Goal: Find specific page/section: Find specific page/section

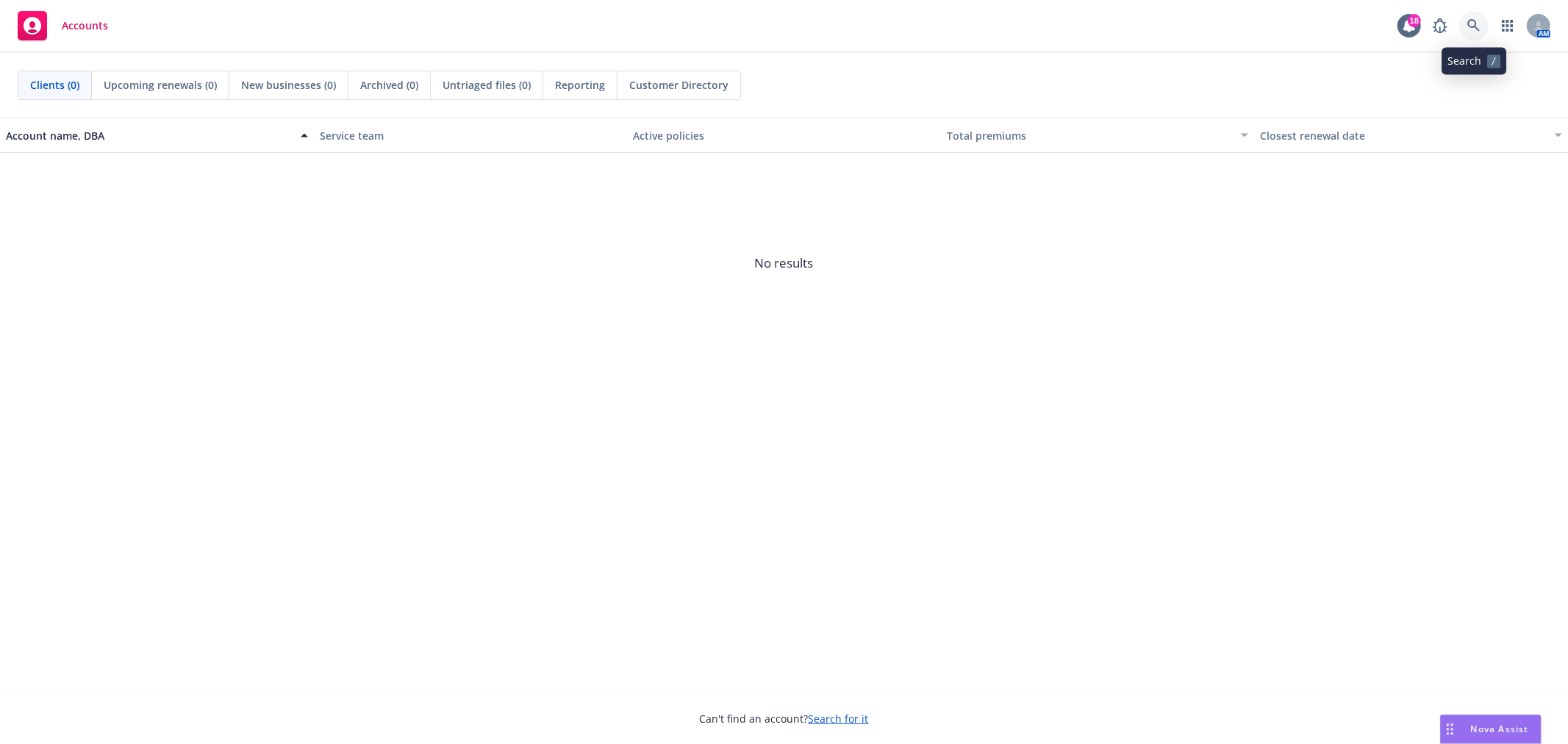
click at [1469, 19] on icon at bounding box center [1473, 25] width 14 height 14
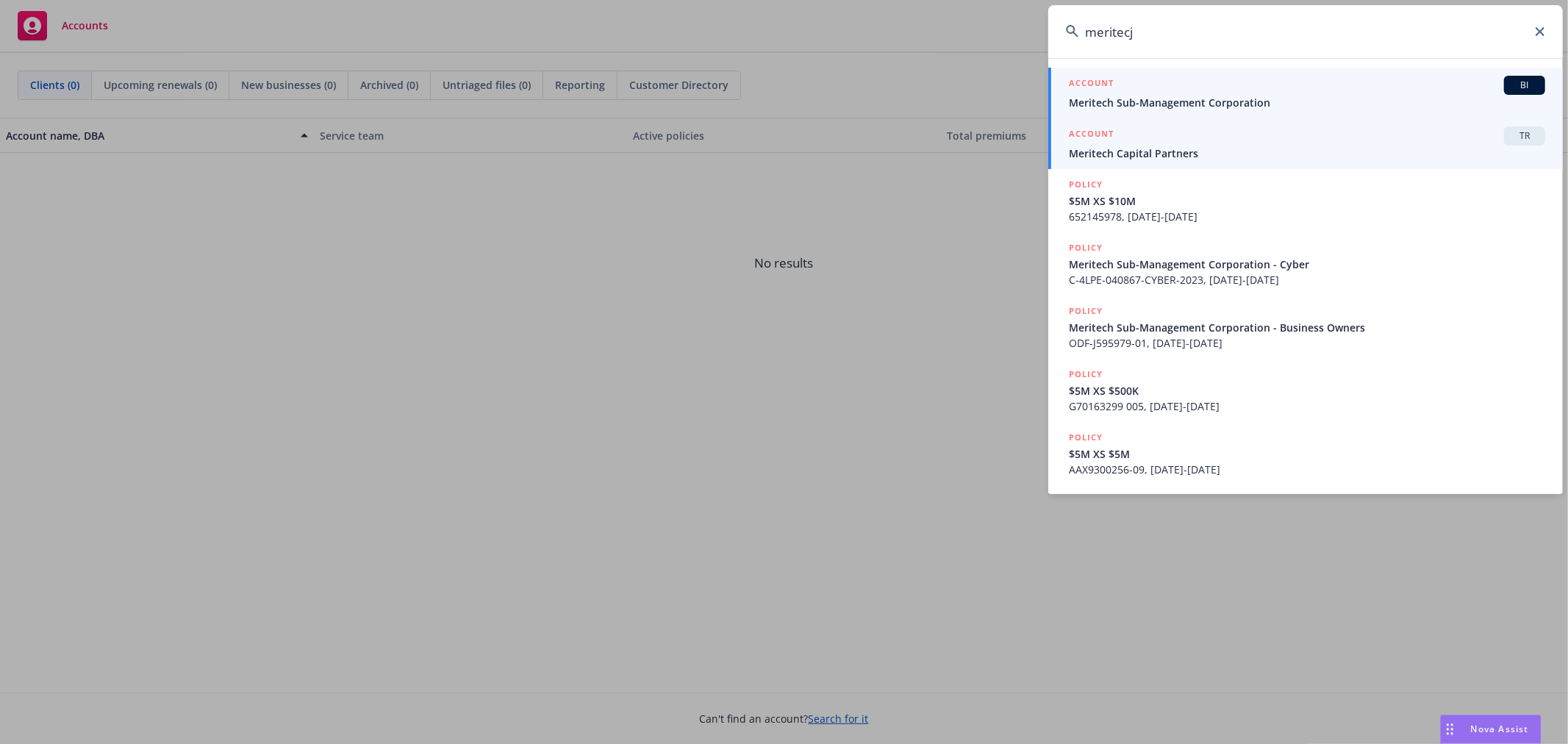
type input "meritecj"
click at [1238, 157] on span "Meritech Capital Partners" at bounding box center [1307, 153] width 476 height 15
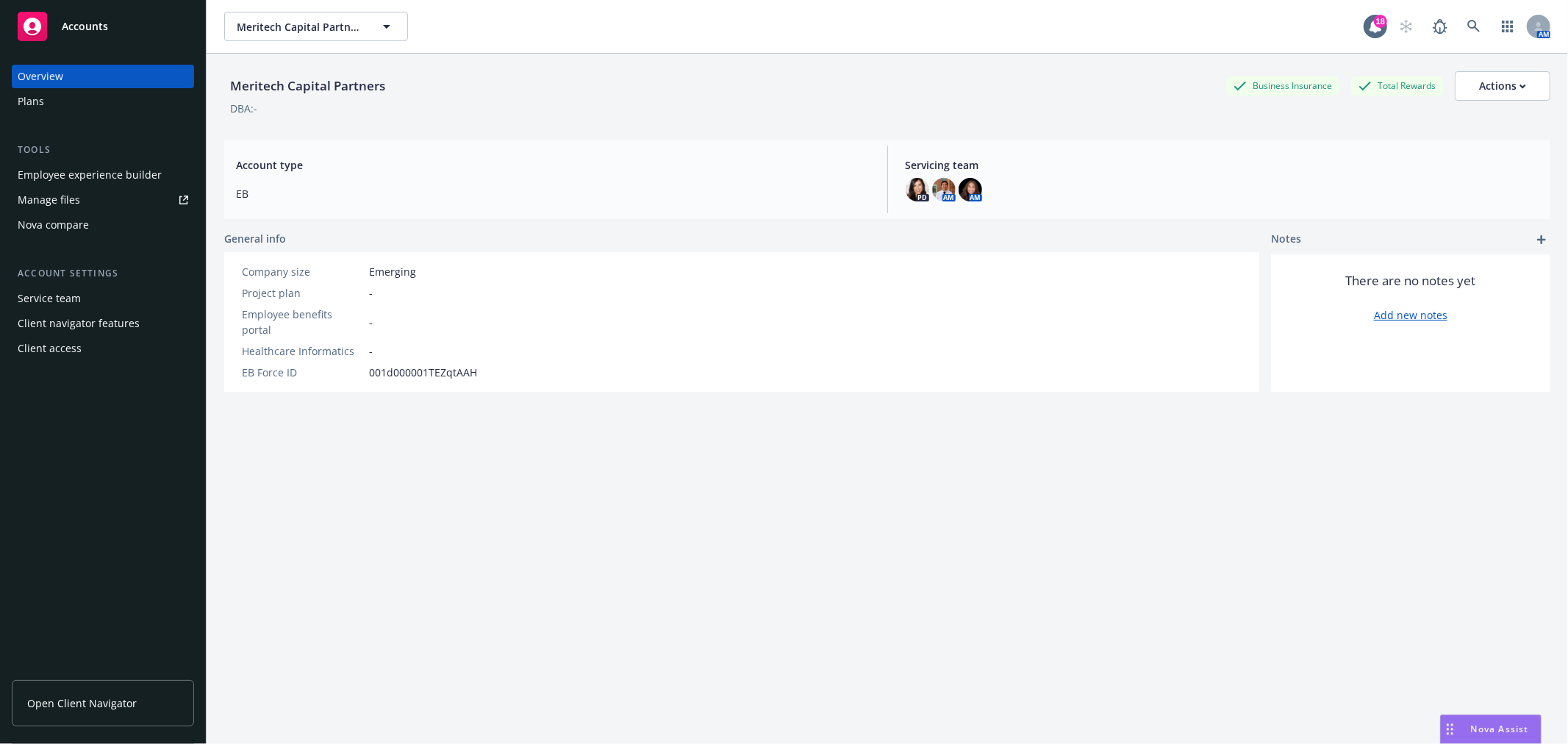
click at [90, 177] on div "Employee experience builder" at bounding box center [90, 175] width 144 height 23
click at [66, 90] on div "Plans" at bounding box center [103, 102] width 170 height 23
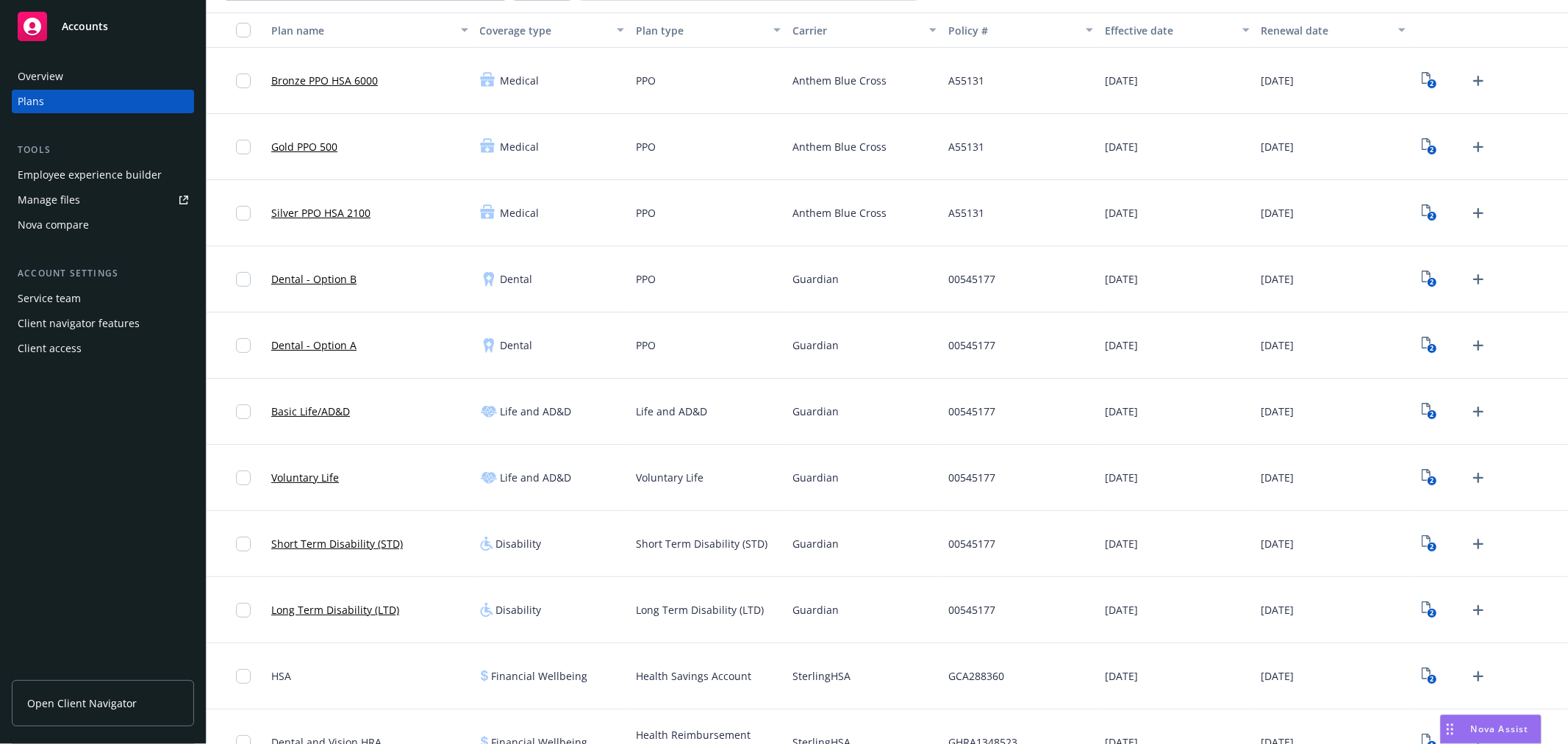
scroll to position [194, 0]
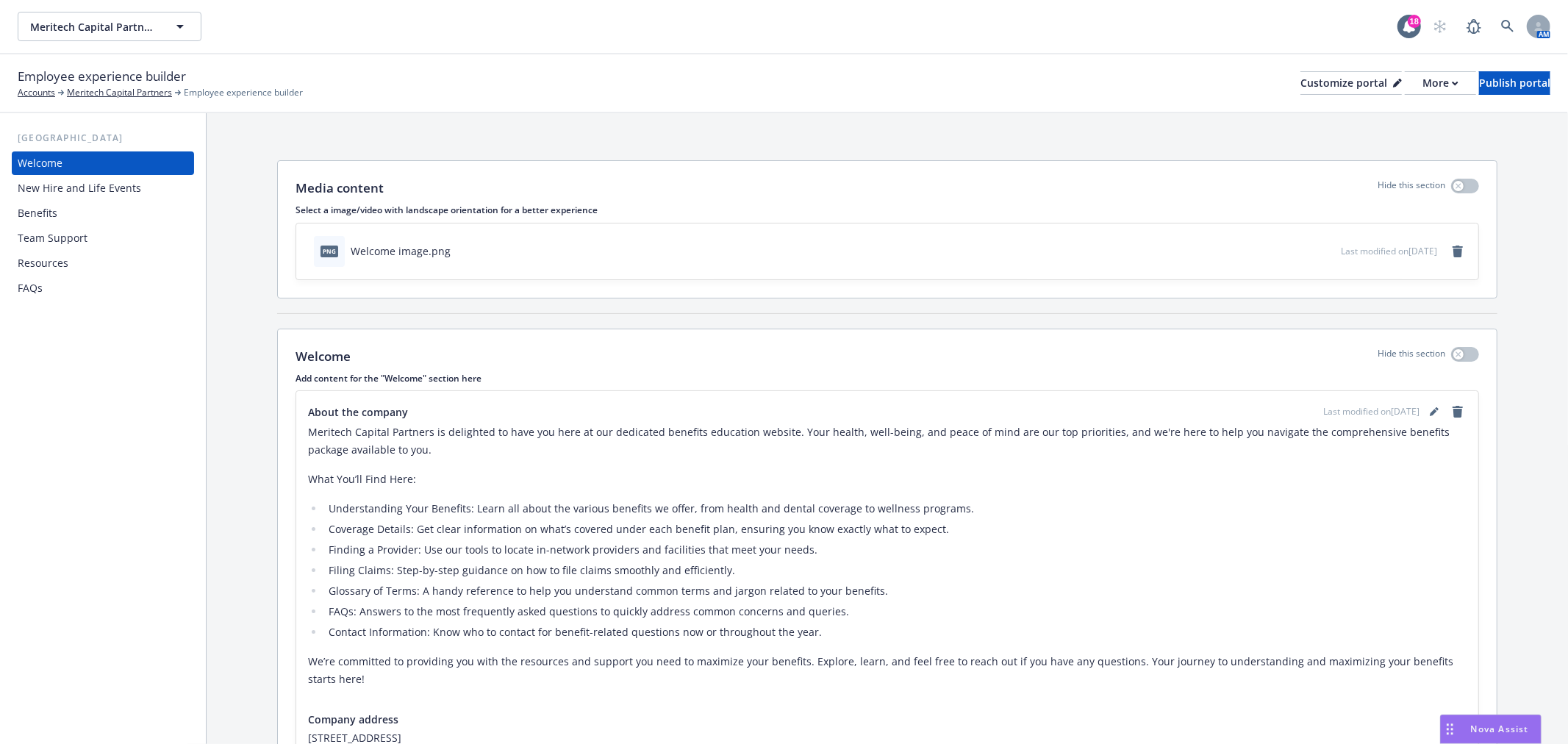
click at [64, 194] on div "New Hire and Life Events" at bounding box center [79, 188] width 123 height 23
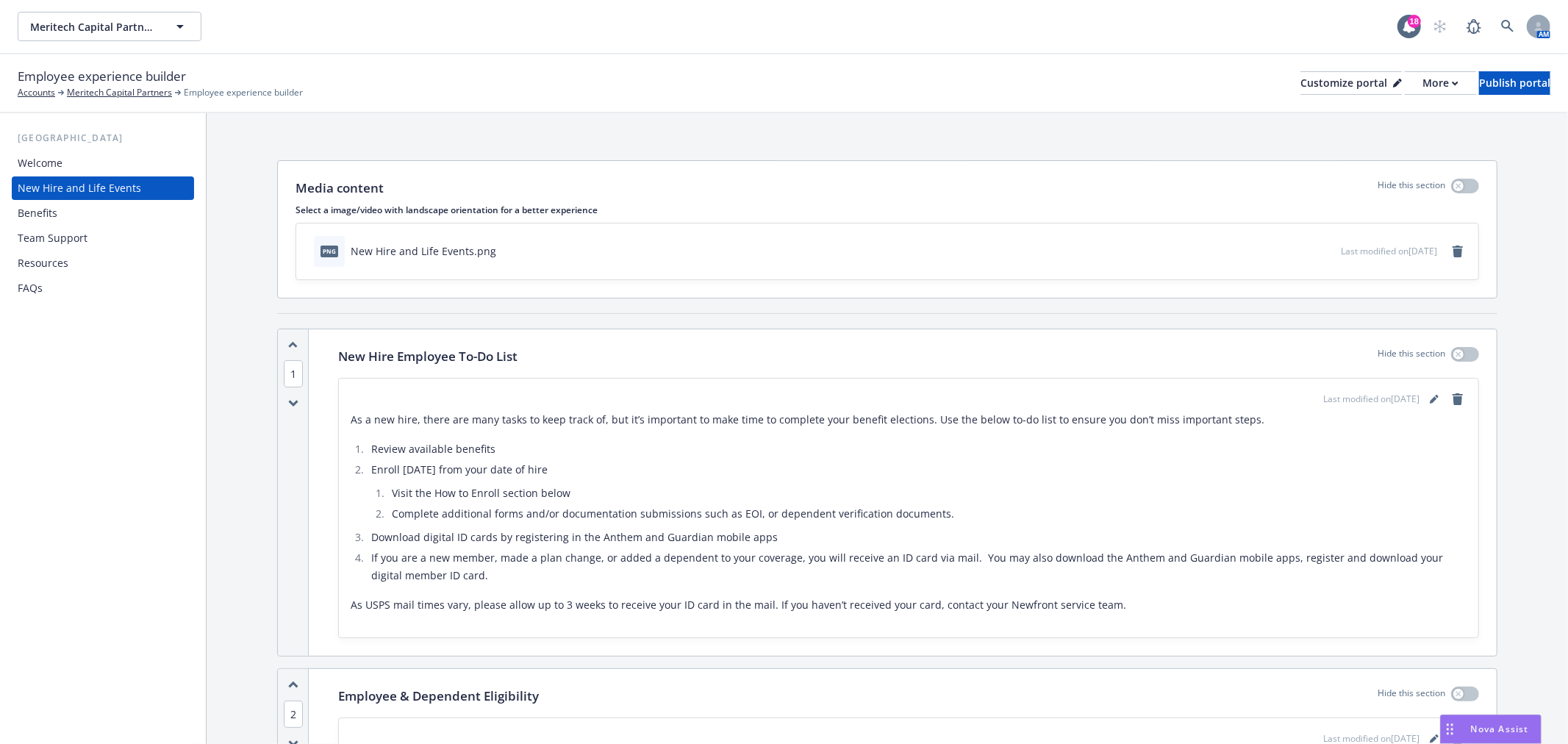
scroll to position [326, 0]
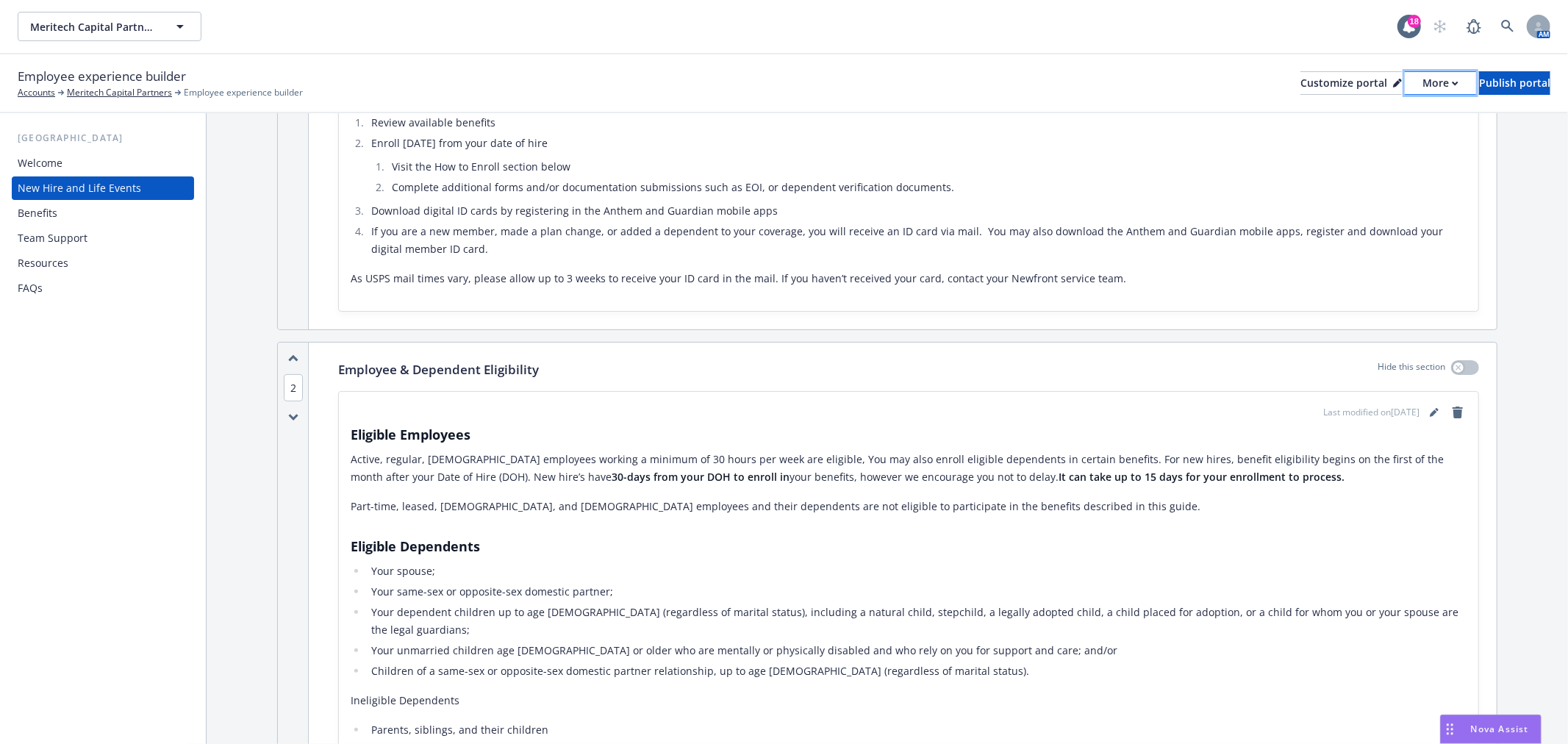
click at [1423, 72] on div "More" at bounding box center [1441, 83] width 36 height 22
click at [1335, 151] on link "Copy portal link" at bounding box center [1362, 145] width 134 height 30
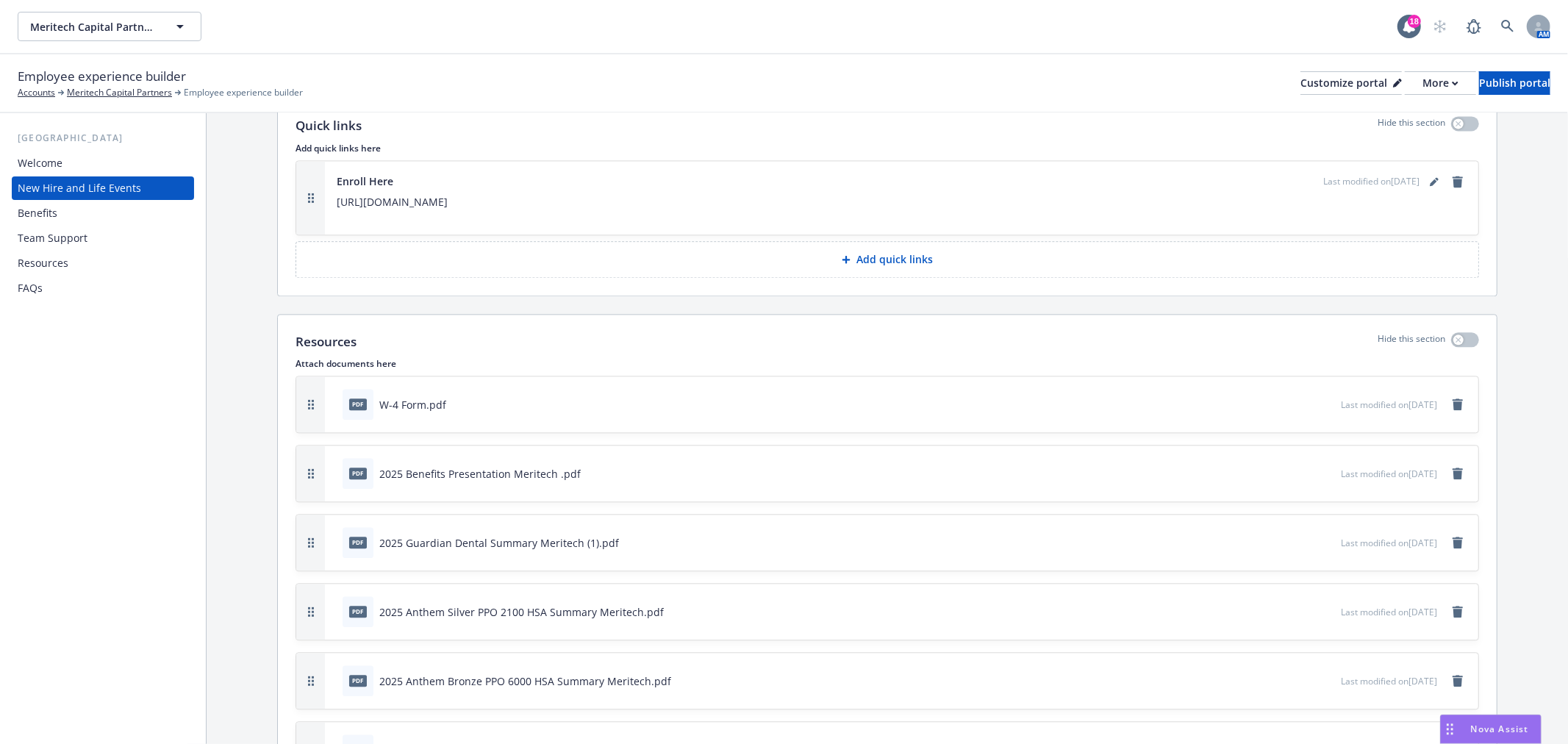
scroll to position [2859, 0]
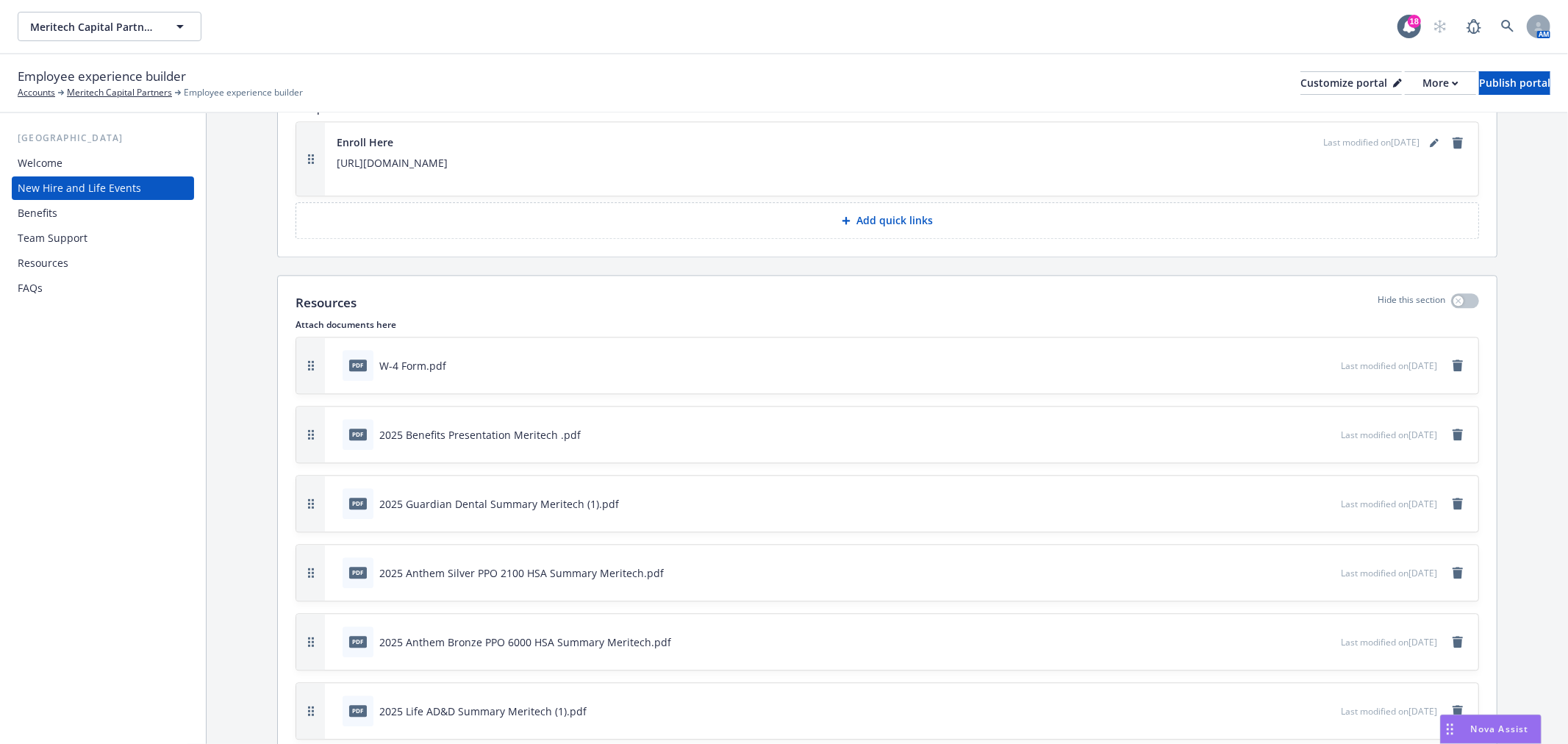
click at [38, 204] on div "Benefits" at bounding box center [38, 213] width 40 height 23
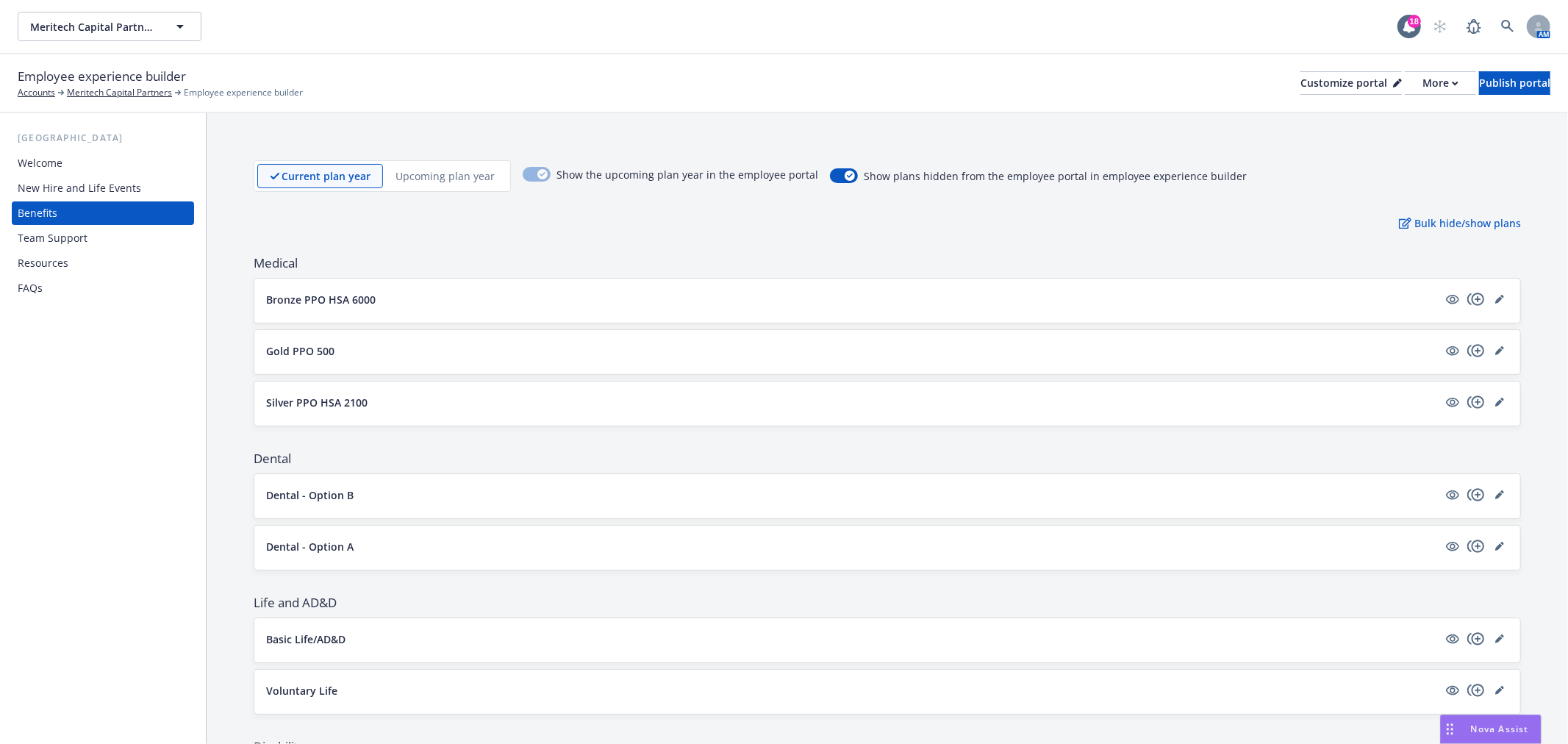
click at [475, 170] on p "Upcoming plan year" at bounding box center [445, 176] width 99 height 15
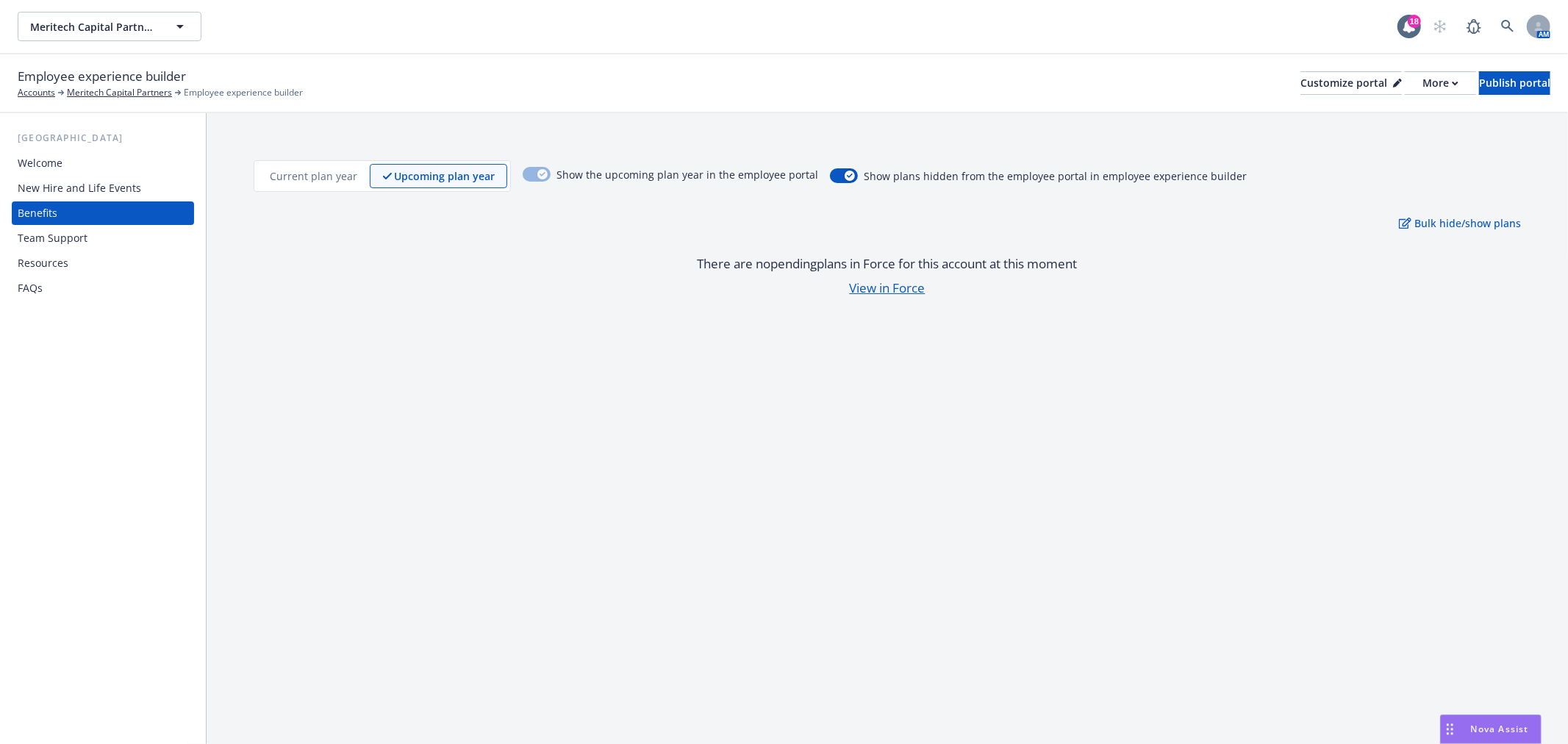
click at [306, 172] on p "Current plan year" at bounding box center [313, 176] width 87 height 15
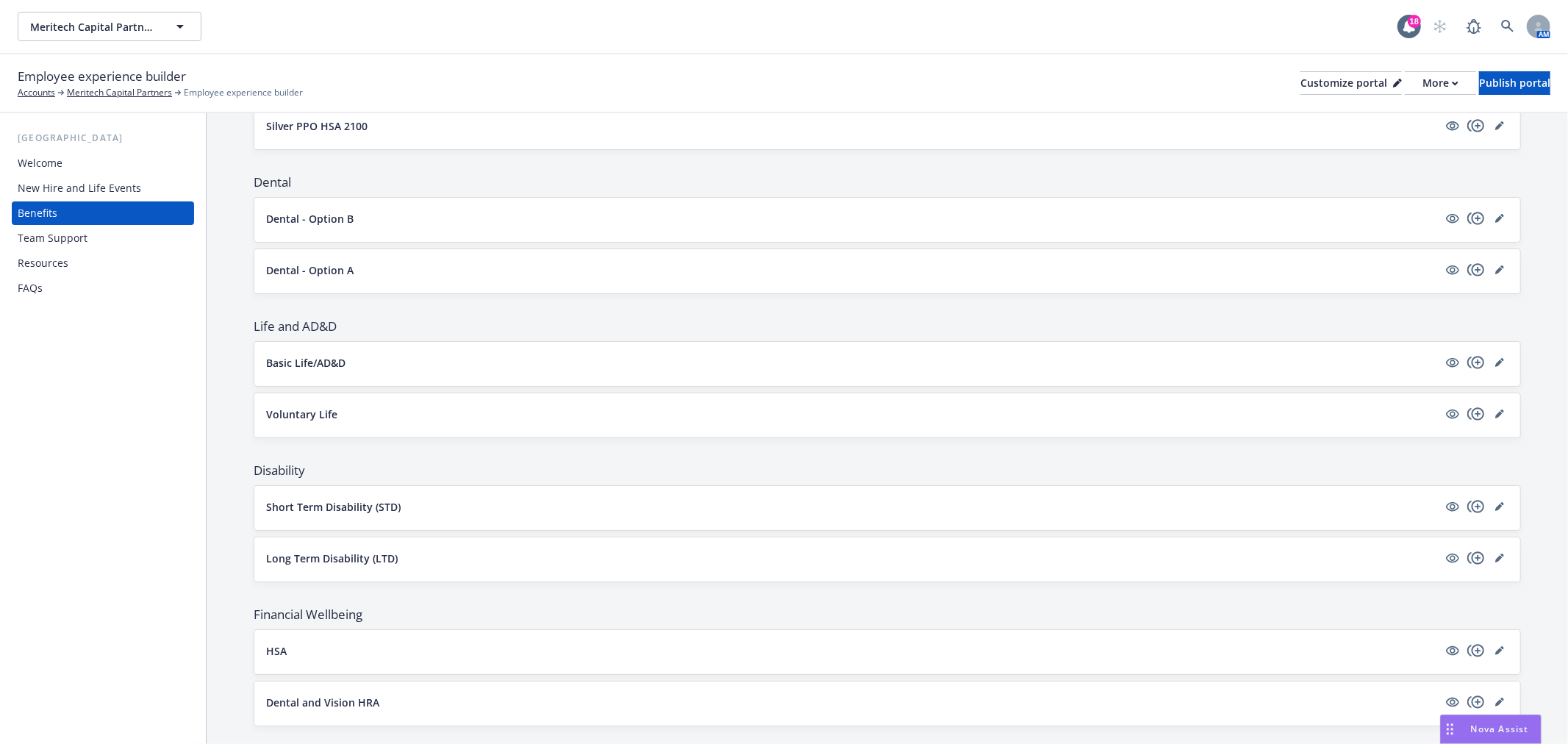
scroll to position [306, 0]
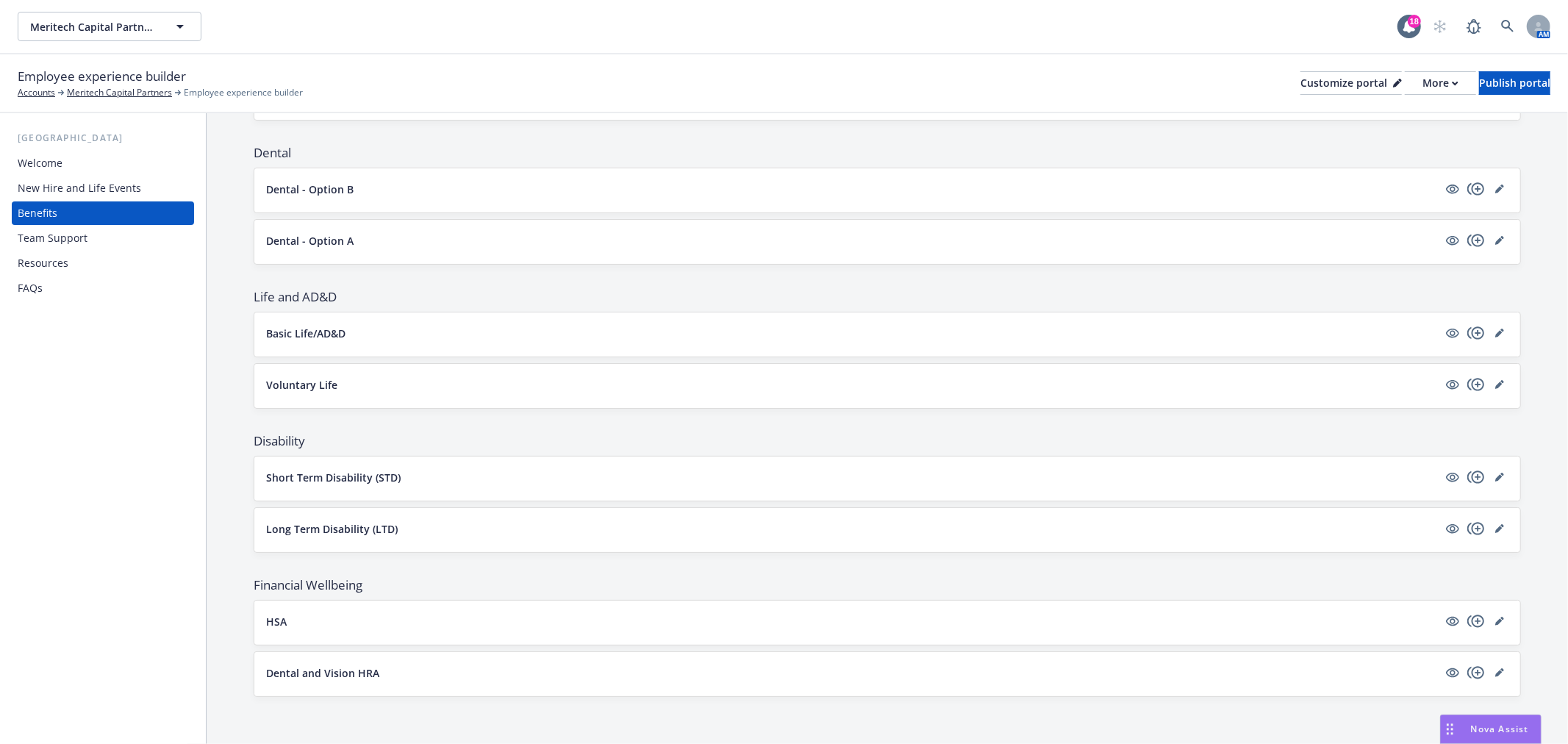
click at [34, 228] on div "Team Support" at bounding box center [53, 238] width 70 height 23
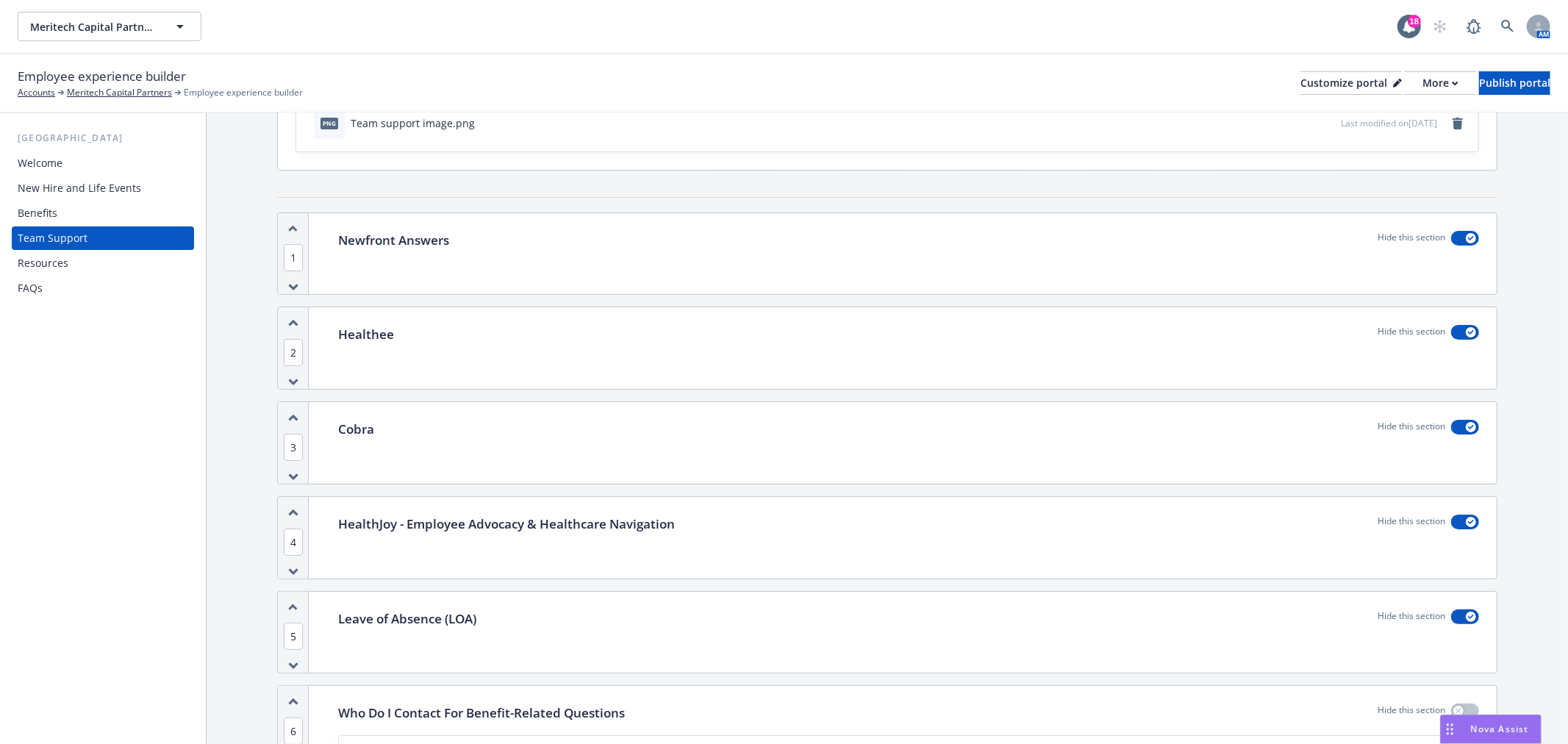
scroll to position [454, 0]
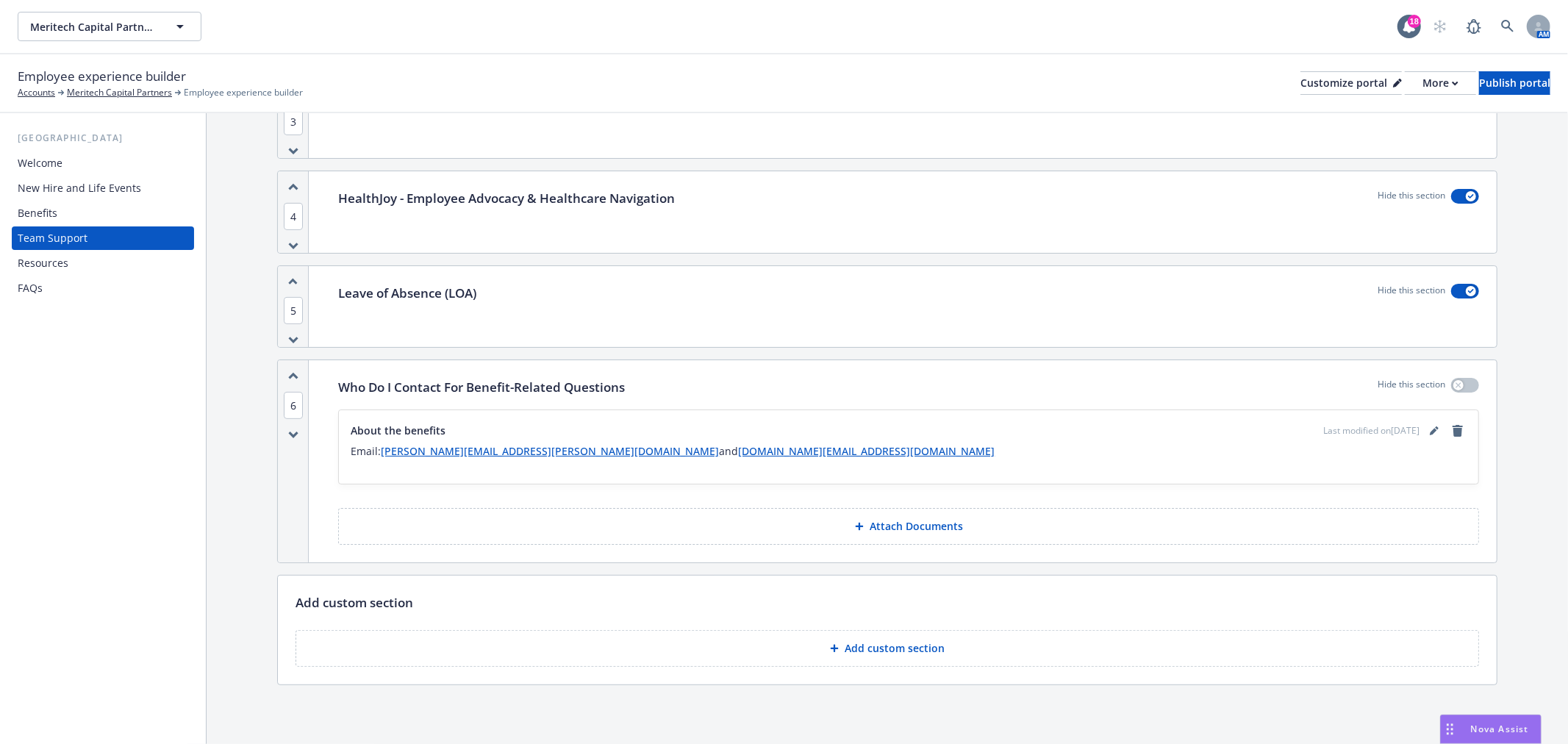
click at [126, 262] on div "Resources" at bounding box center [103, 263] width 170 height 23
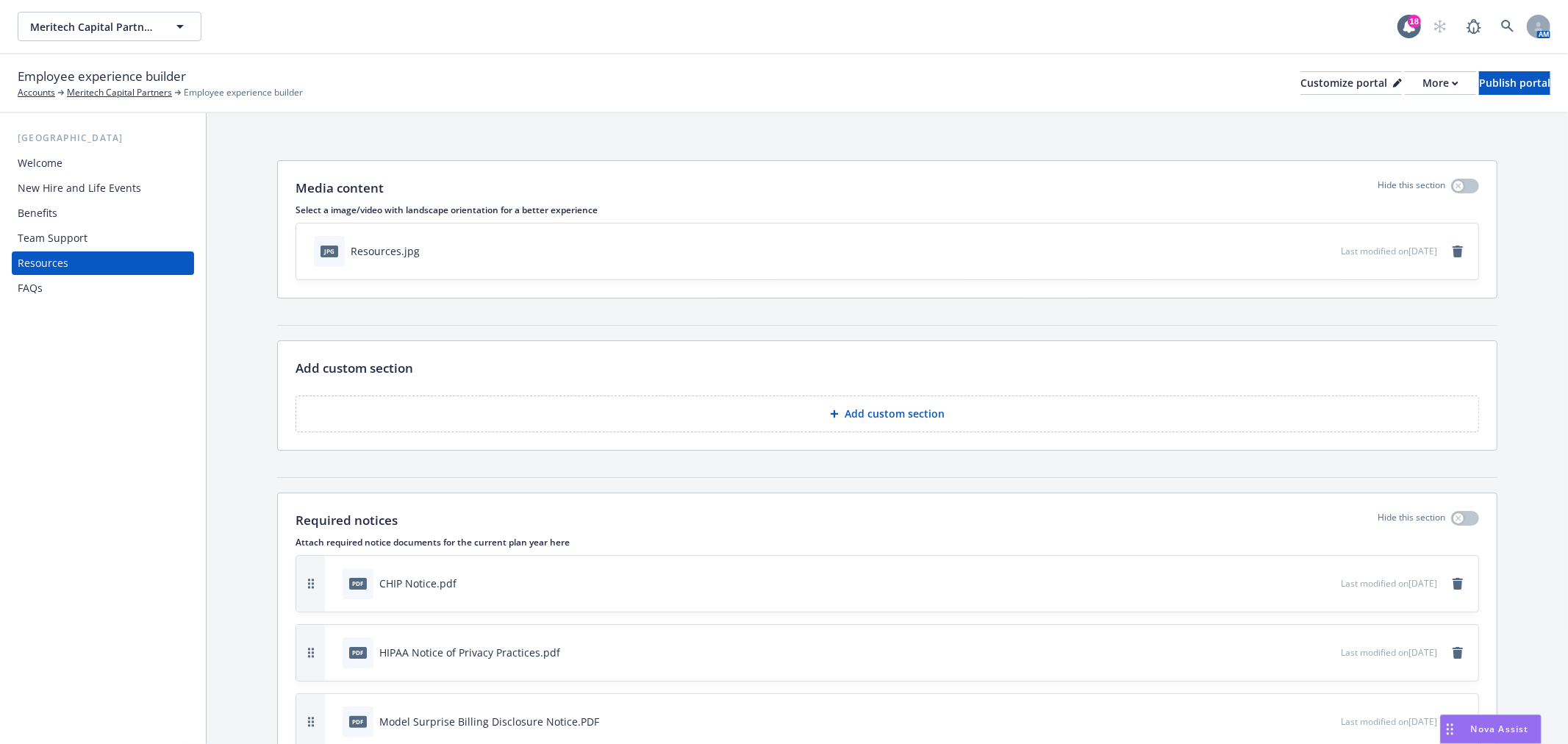
click at [74, 162] on div "Welcome" at bounding box center [103, 163] width 170 height 23
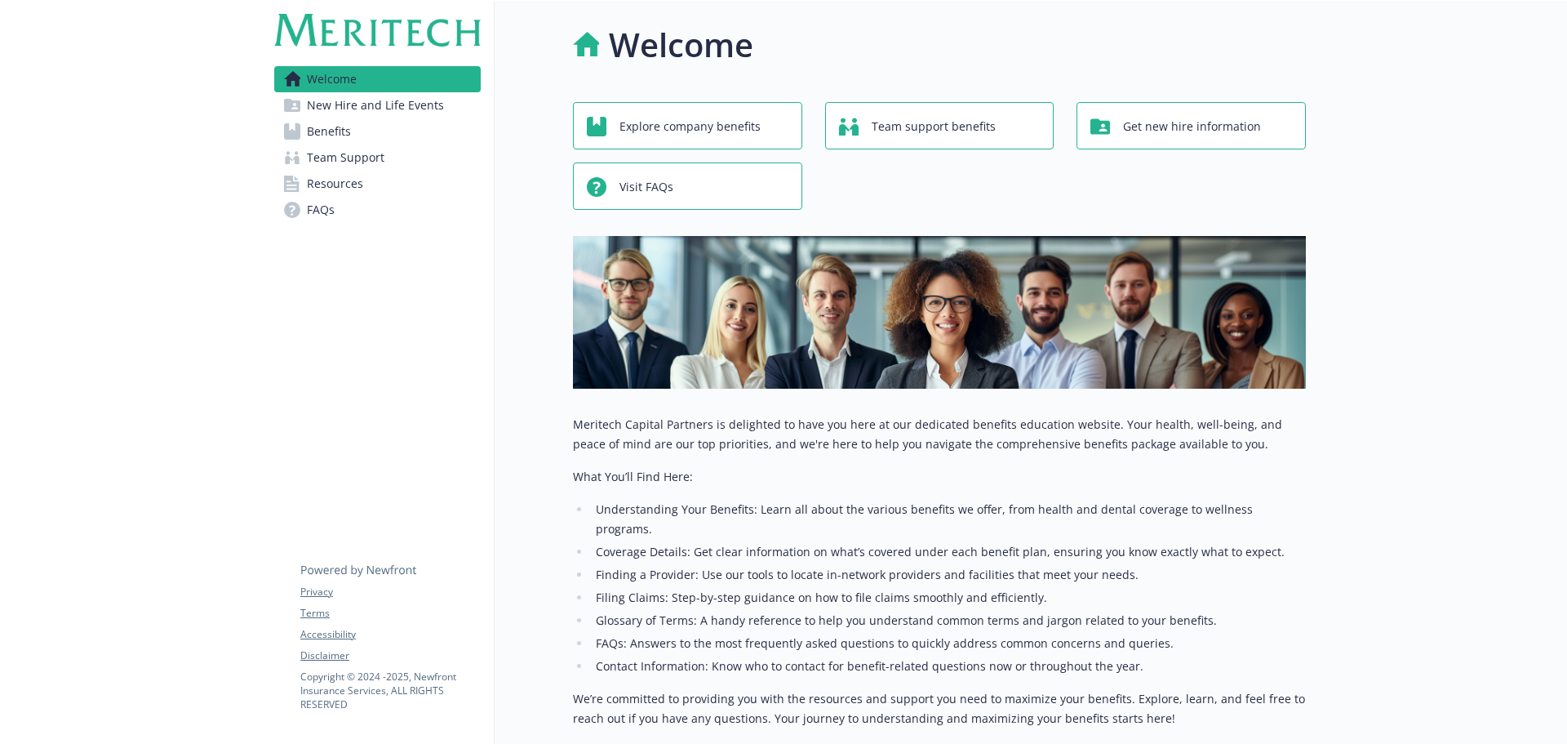
click at [359, 103] on span "New Hire and Life Events" at bounding box center [375, 105] width 137 height 26
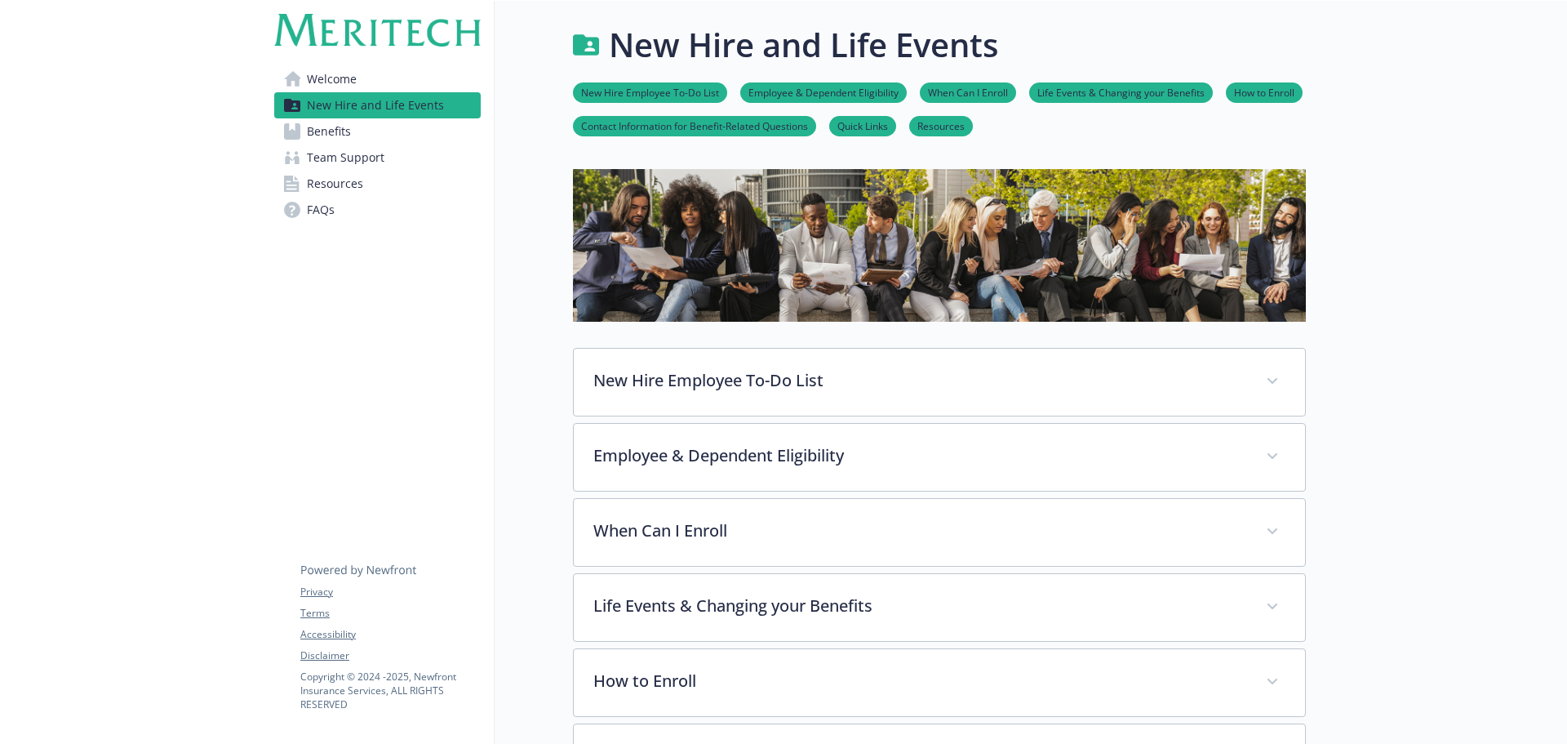
click at [463, 91] on link "Welcome" at bounding box center [377, 79] width 207 height 26
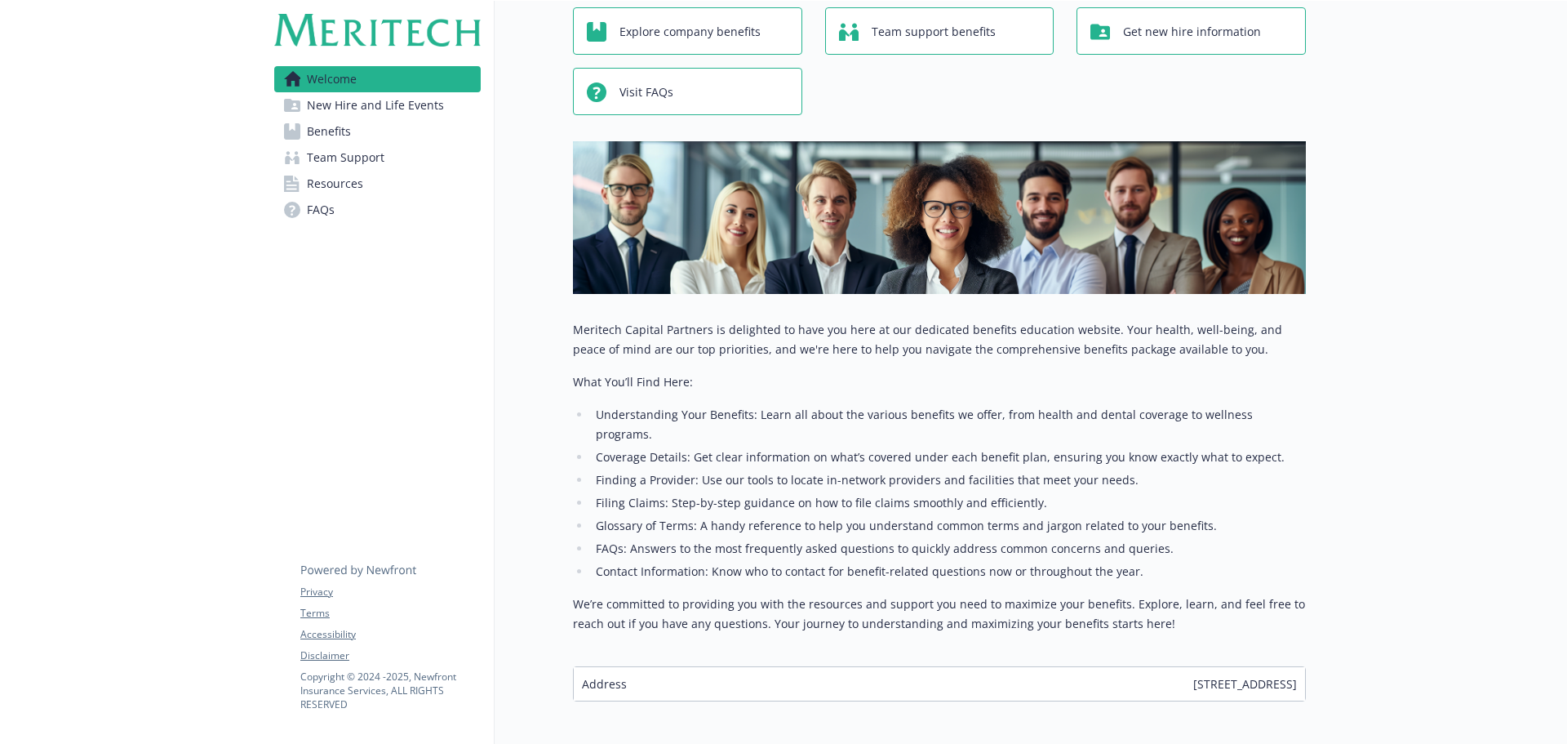
scroll to position [162, 0]
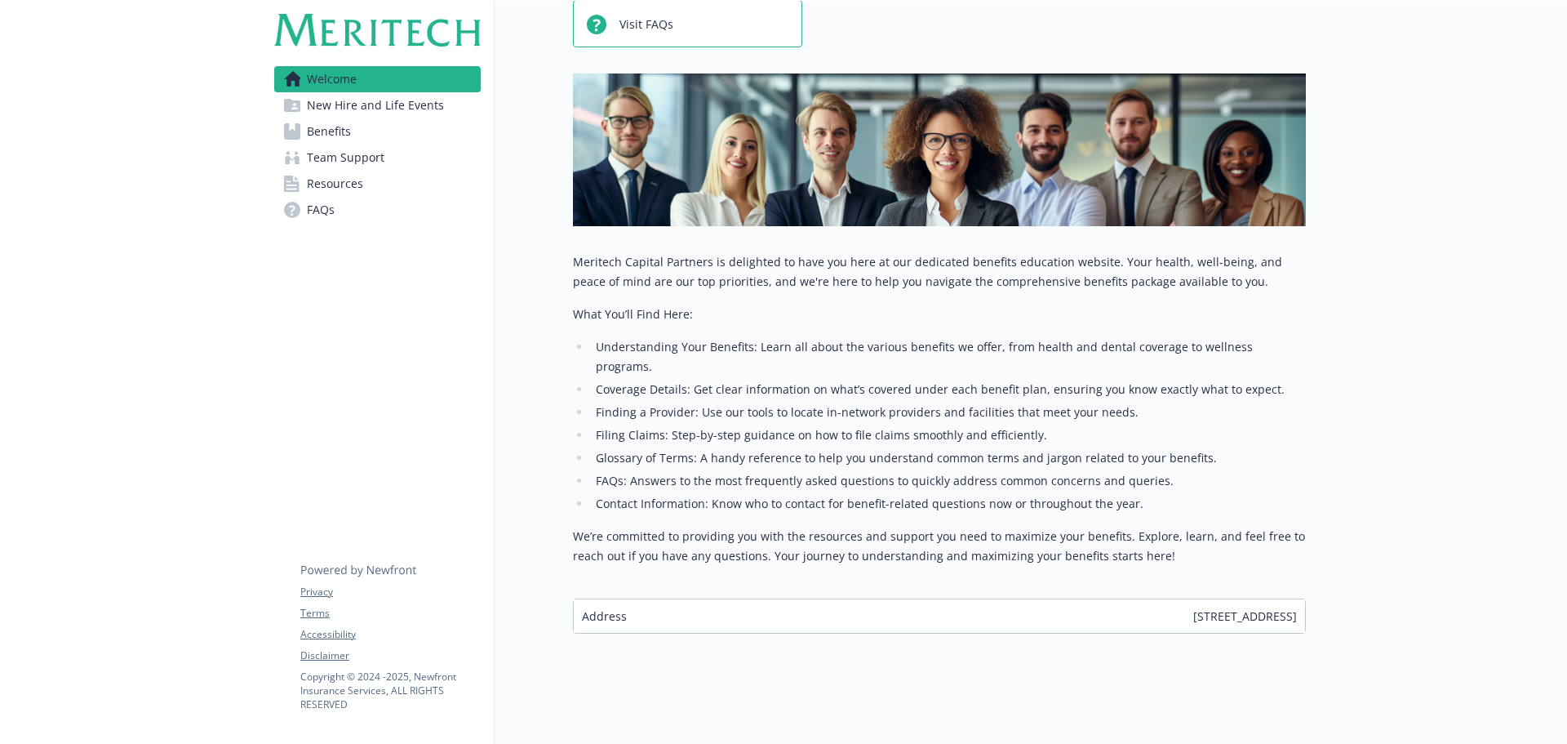
click at [341, 97] on span "New Hire and Life Events" at bounding box center [375, 105] width 137 height 26
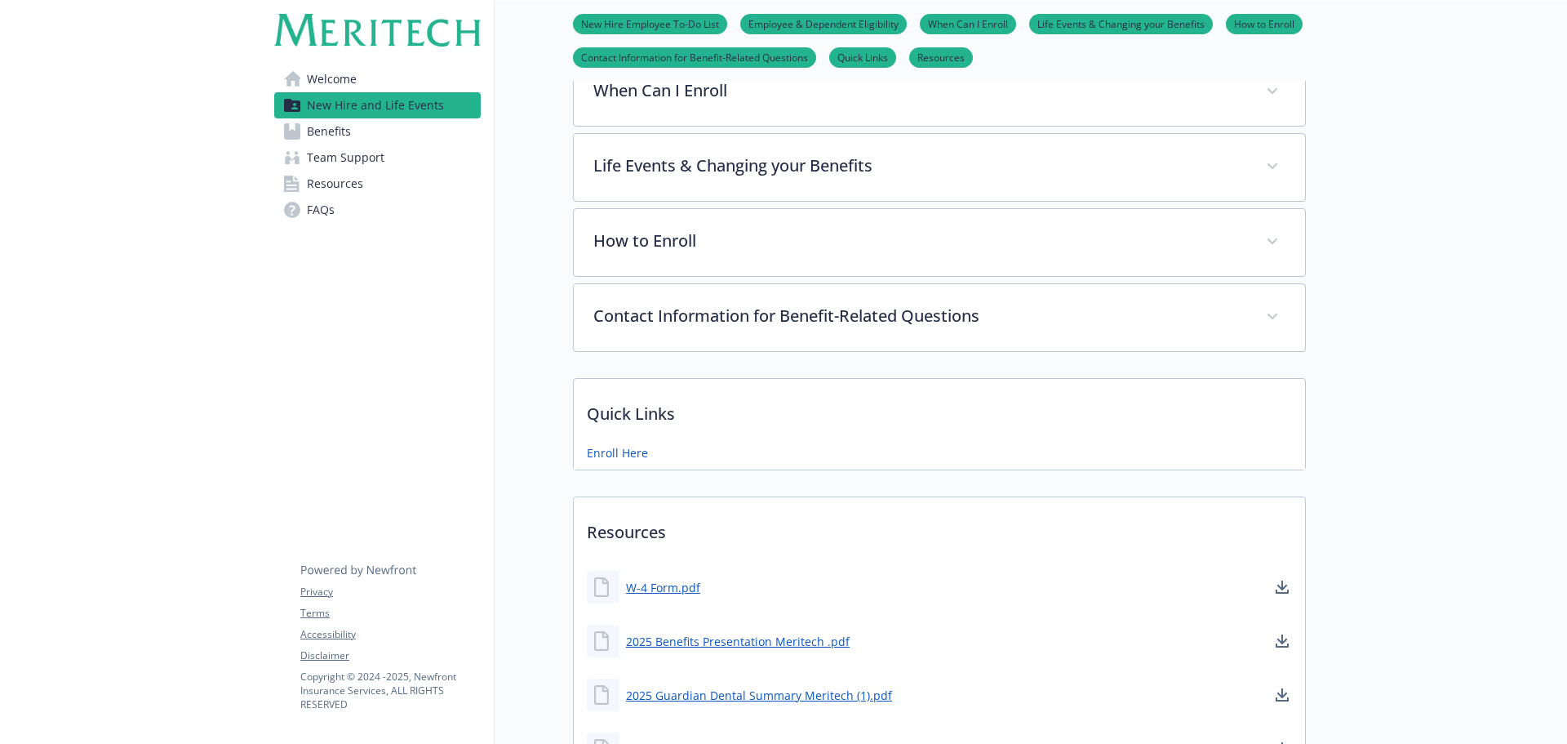
scroll to position [433, 0]
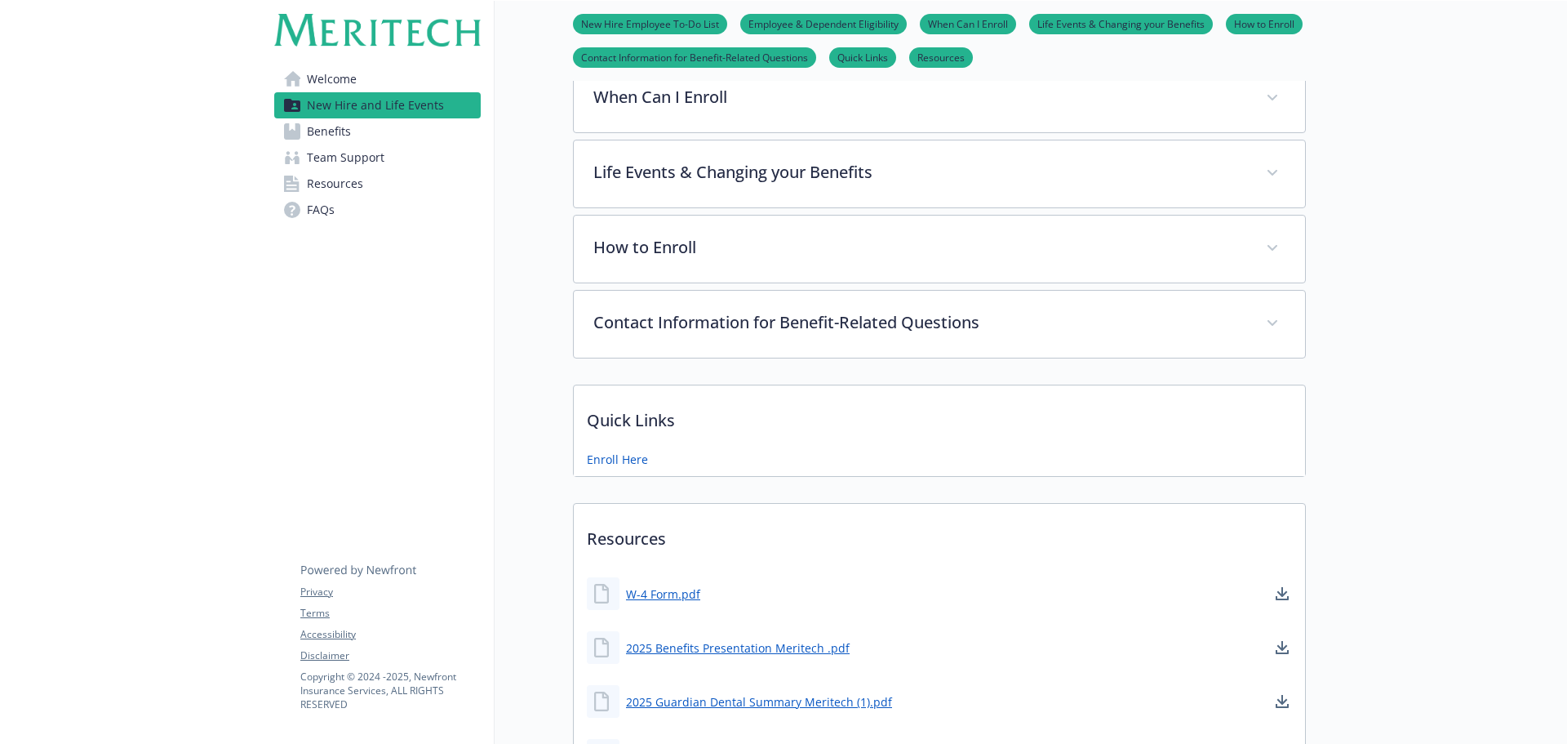
click at [318, 216] on span "FAQs" at bounding box center [321, 210] width 28 height 26
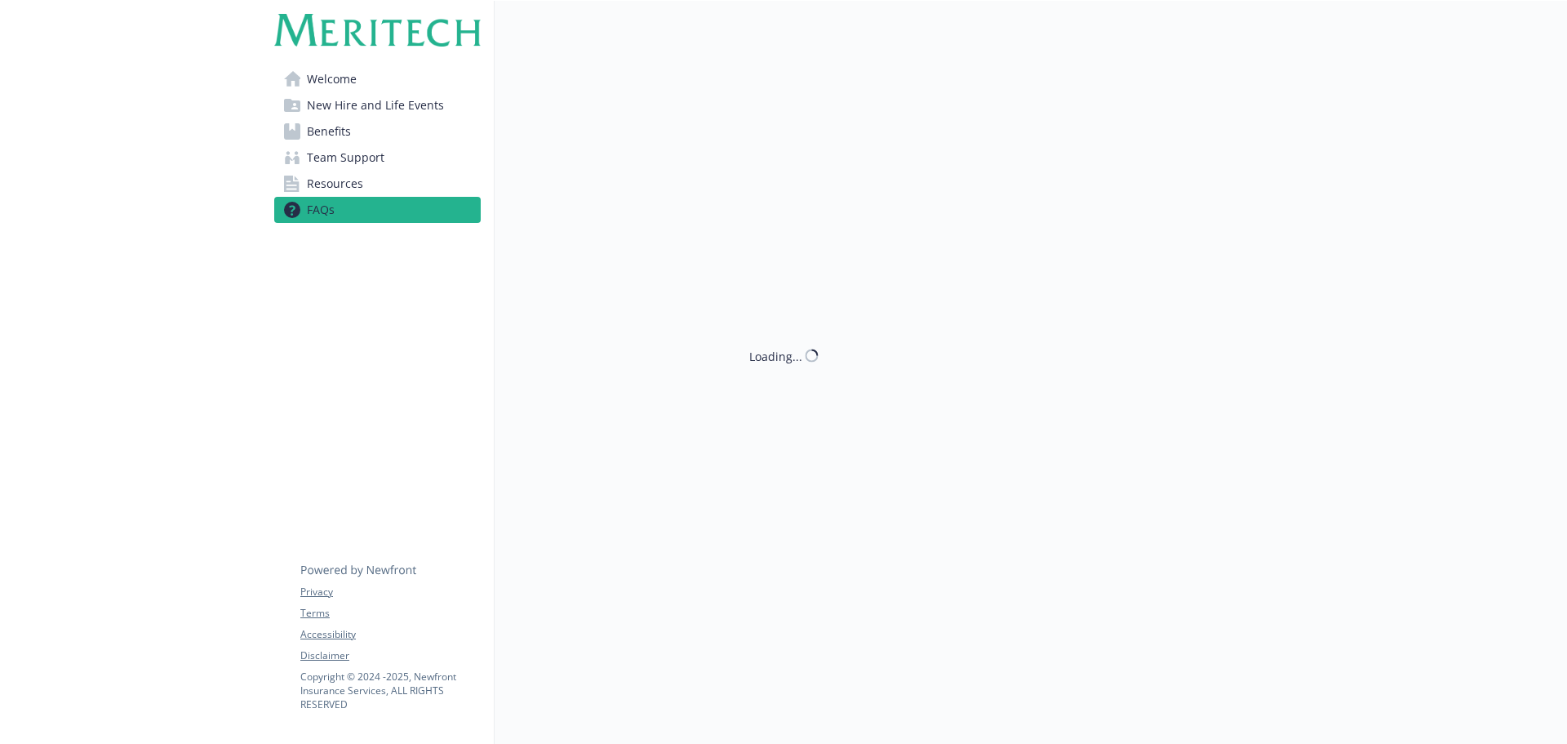
scroll to position [433, 0]
